Goal: Task Accomplishment & Management: Use online tool/utility

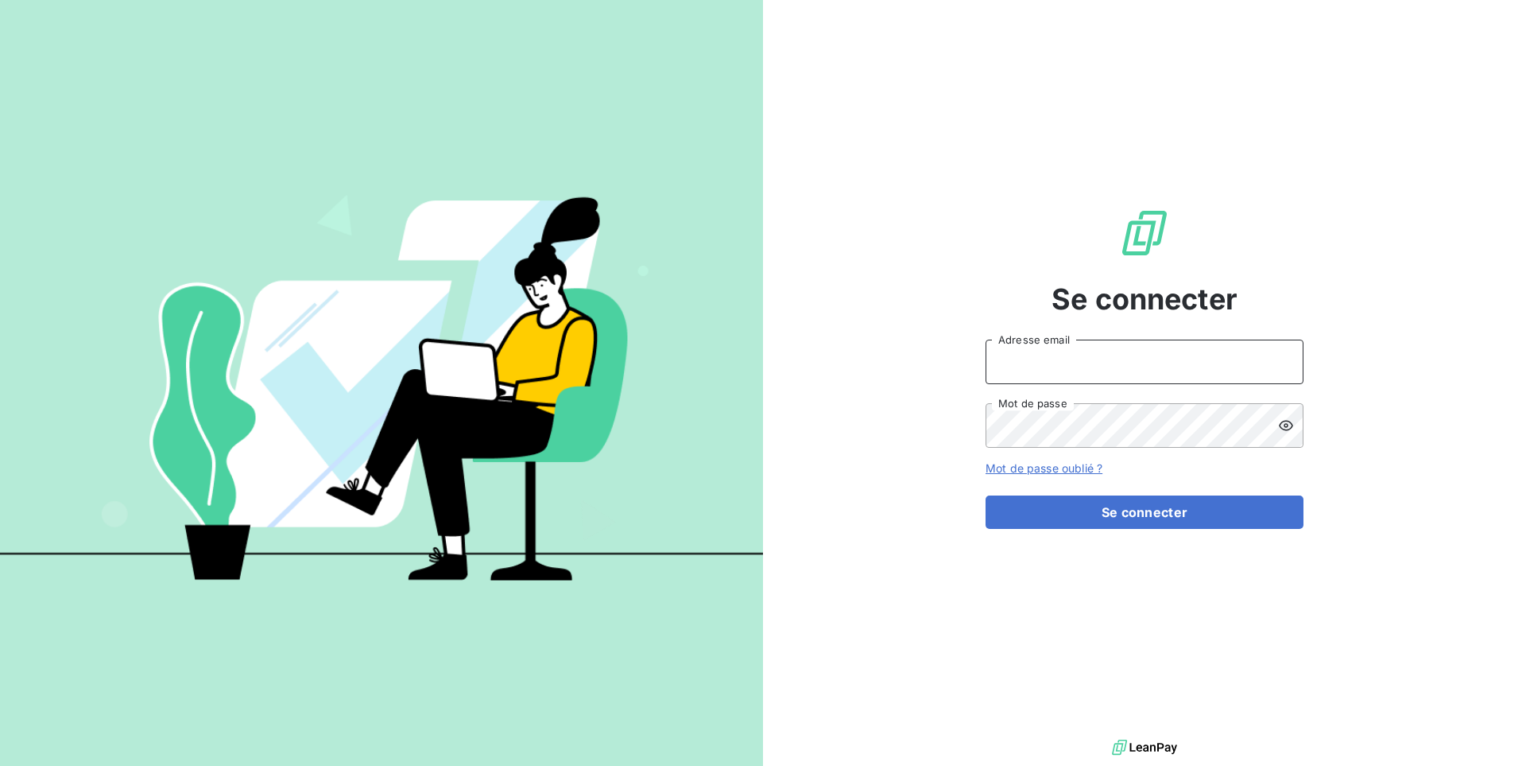
click at [1096, 372] on input "Adresse email" at bounding box center [1145, 361] width 318 height 45
click at [1058, 366] on input "Adresse email" at bounding box center [1145, 361] width 318 height 45
paste input "a2pcomptabilite"
type input "admin@a2pcomptabilite"
click at [986, 495] on button "Se connecter" at bounding box center [1145, 511] width 318 height 33
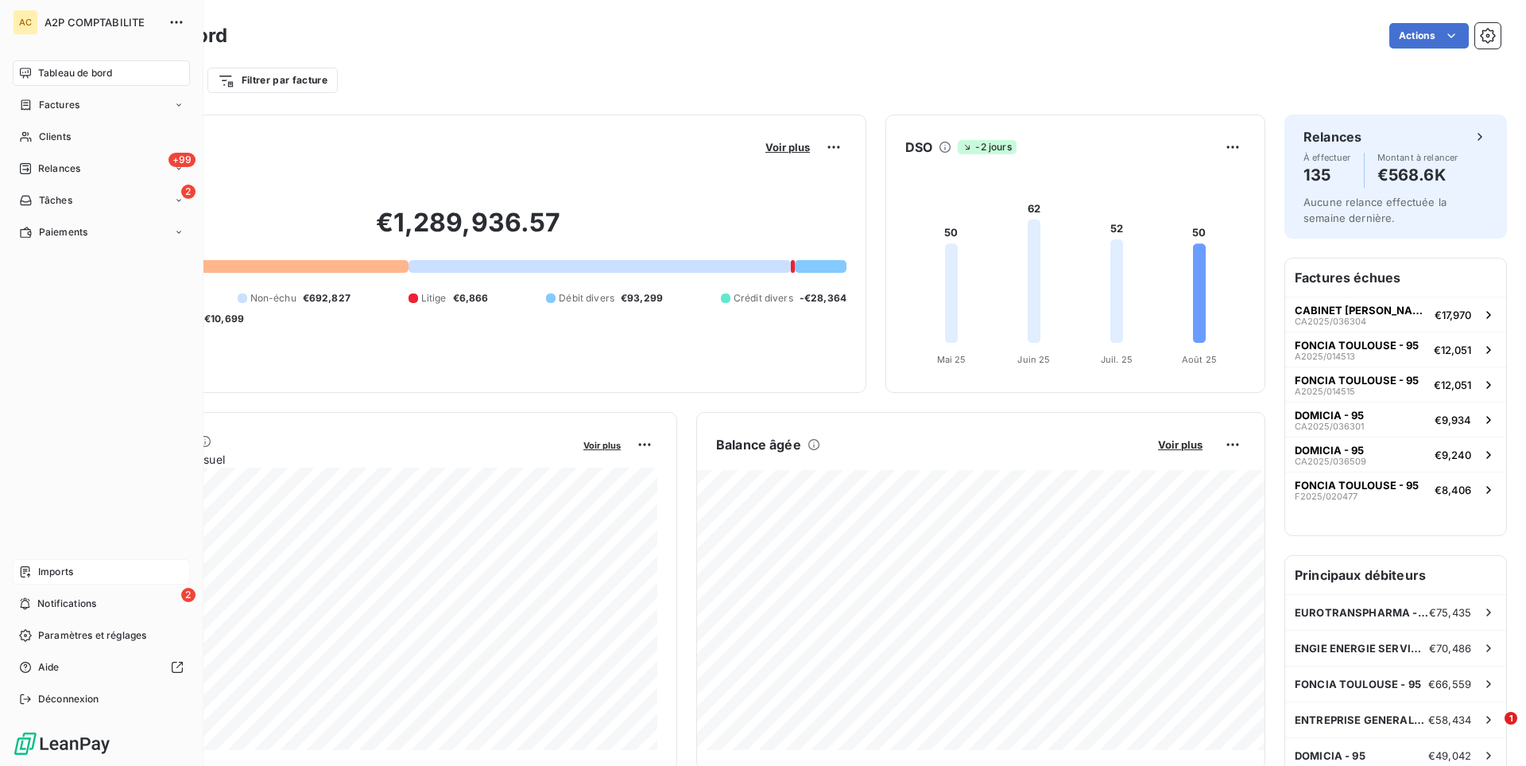
click at [76, 573] on div "Imports" at bounding box center [101, 571] width 177 height 25
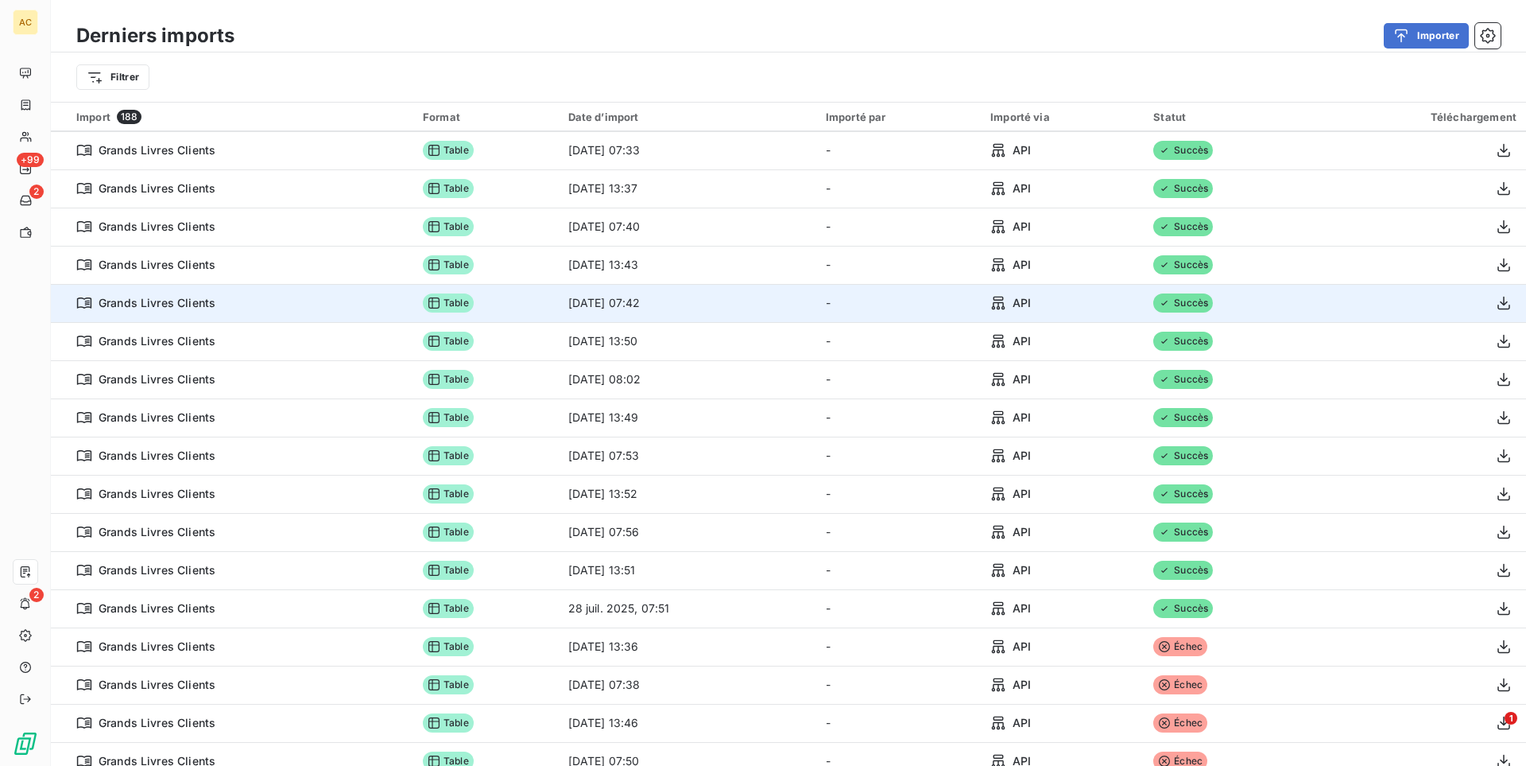
scroll to position [1541, 0]
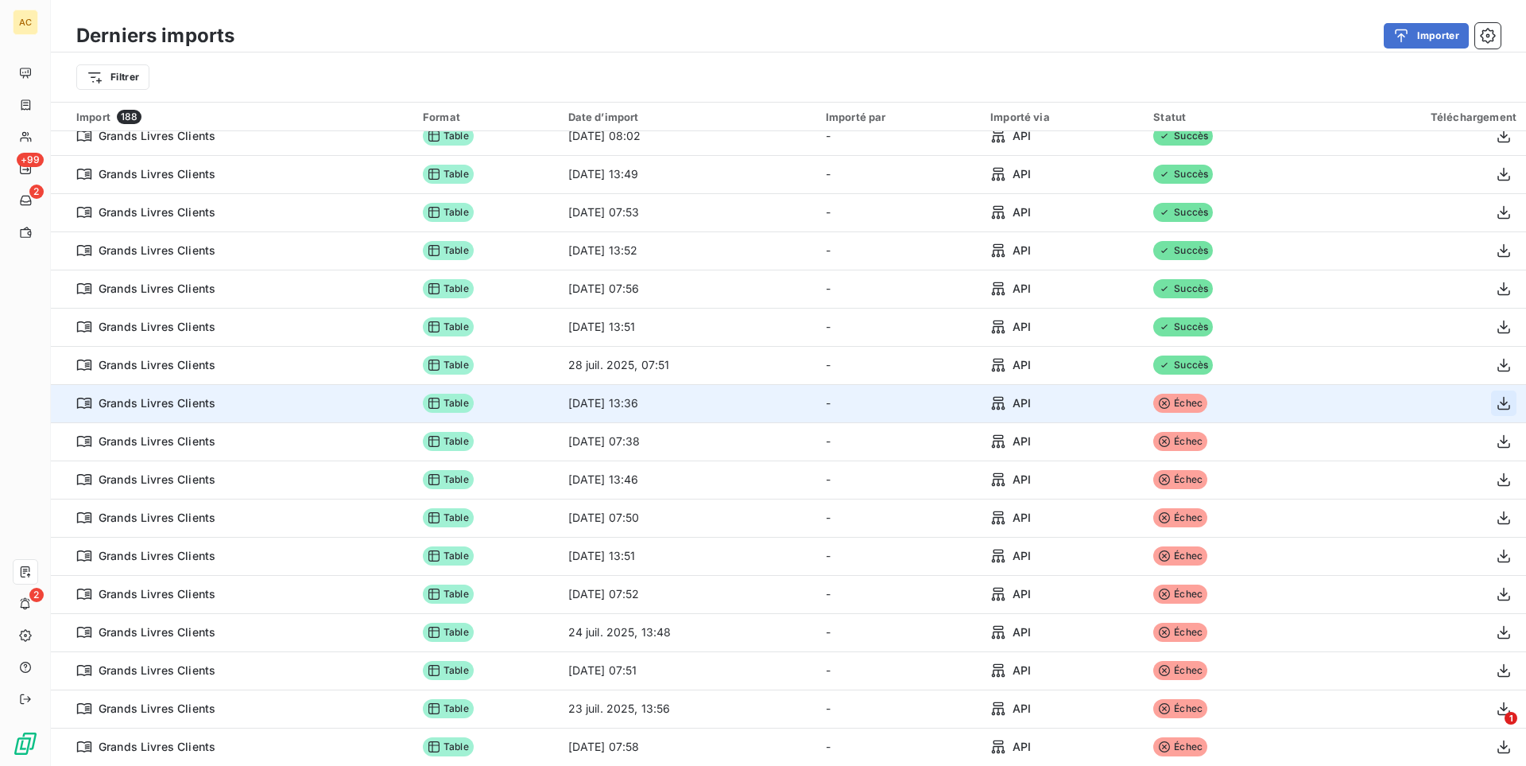
click at [1504, 407] on icon "button" at bounding box center [1504, 403] width 16 height 16
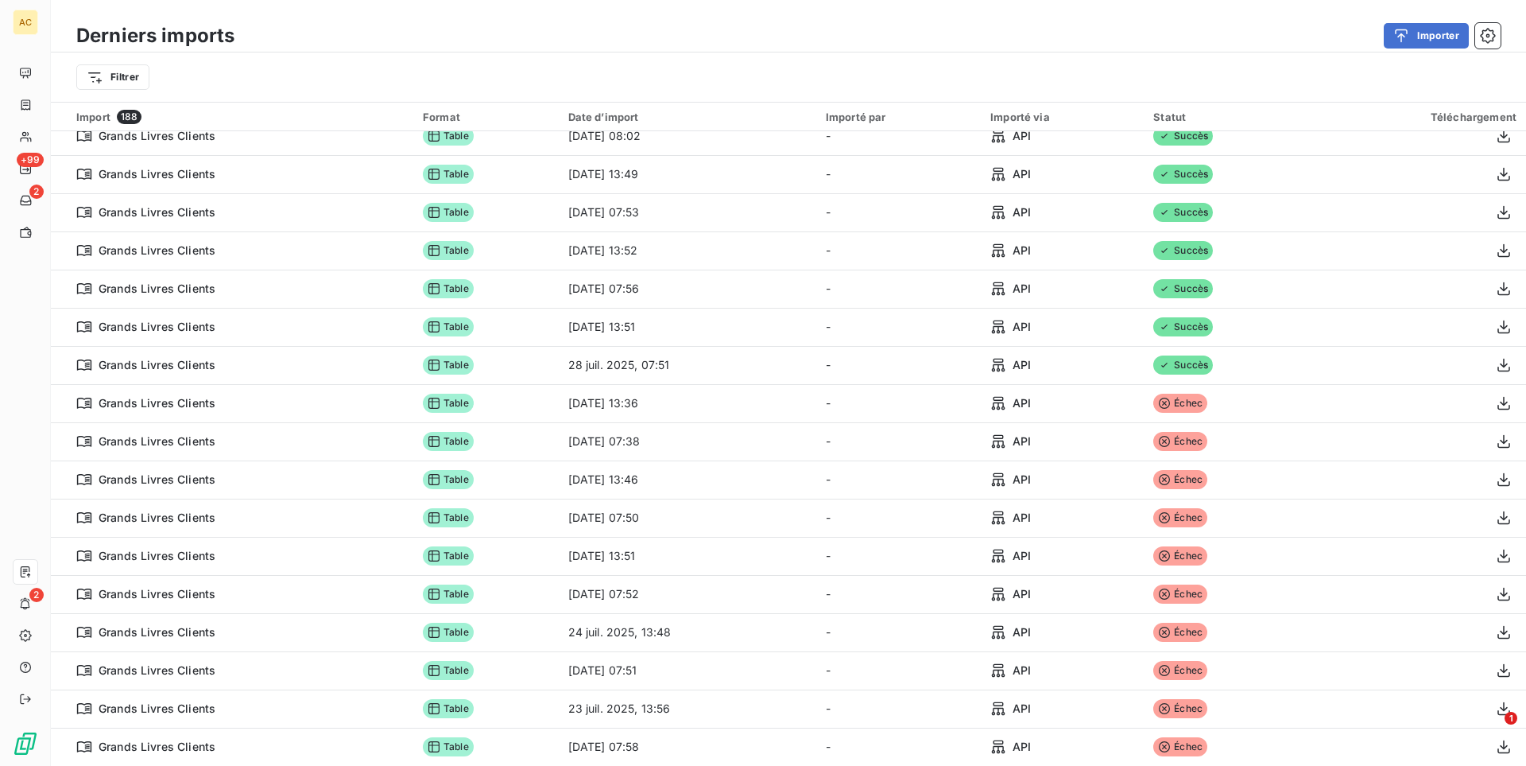
scroll to position [130, 0]
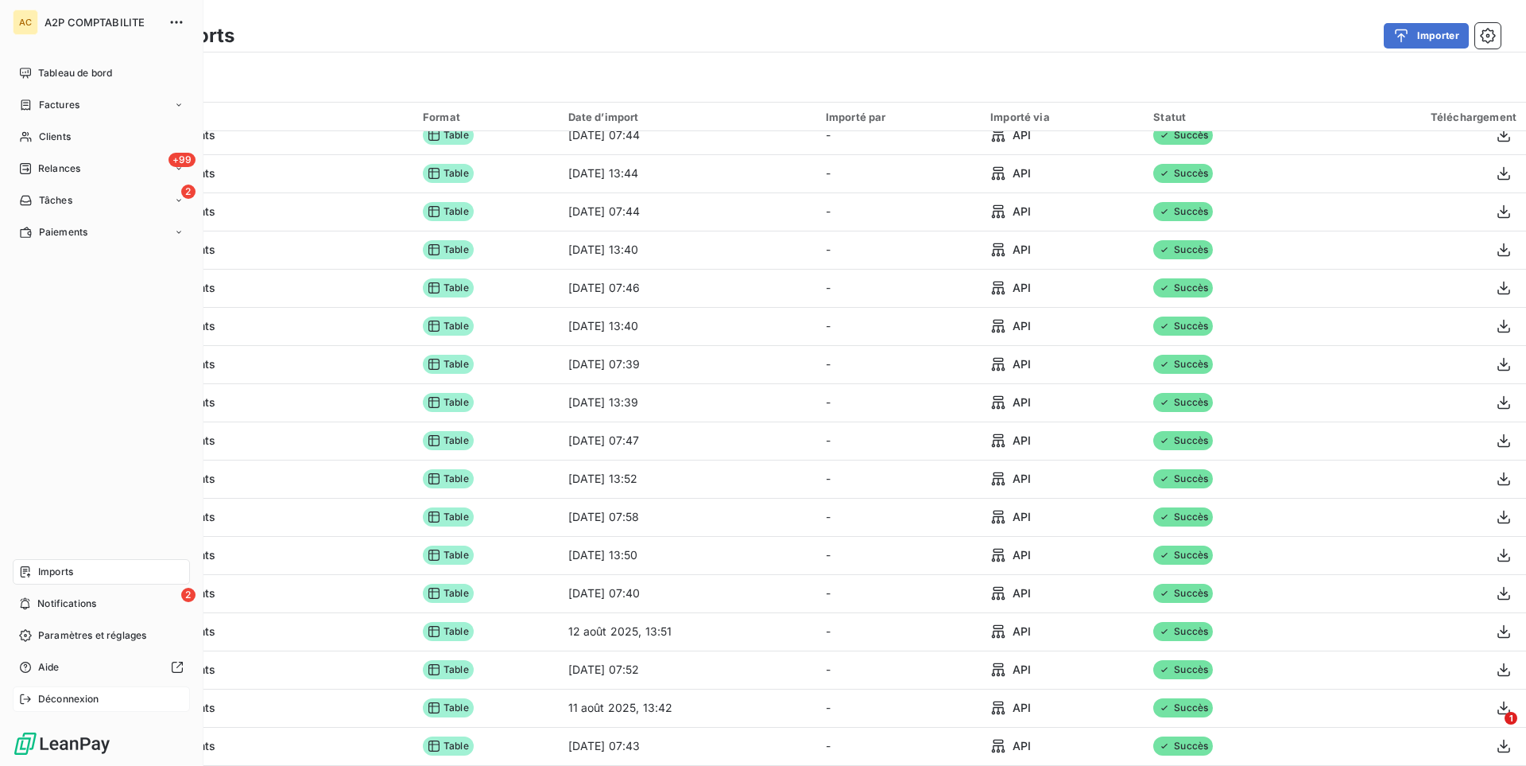
click at [29, 704] on icon at bounding box center [25, 698] width 13 height 13
